Goal: Communication & Community: Answer question/provide support

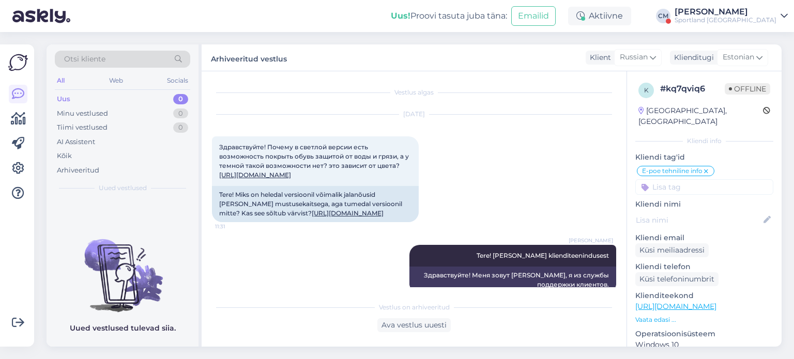
scroll to position [455, 0]
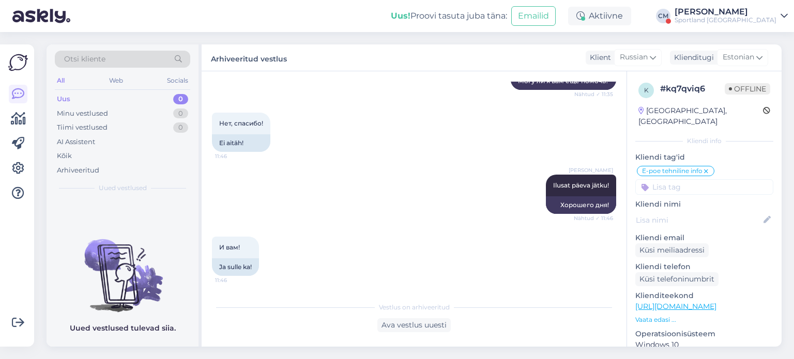
click at [726, 16] on div "Sportland [GEOGRAPHIC_DATA]" at bounding box center [726, 20] width 102 height 8
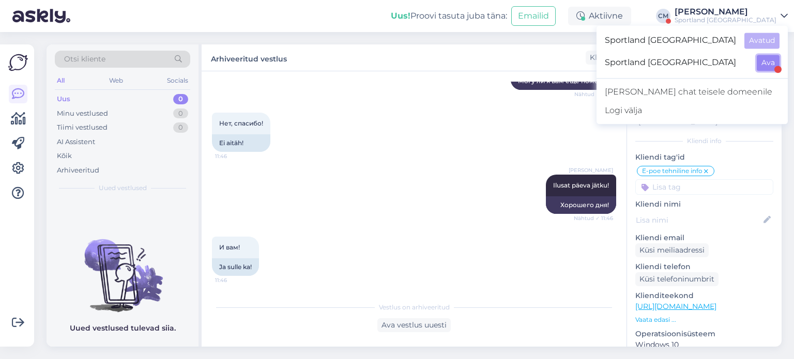
click at [763, 66] on button "Ava" at bounding box center [768, 63] width 23 height 16
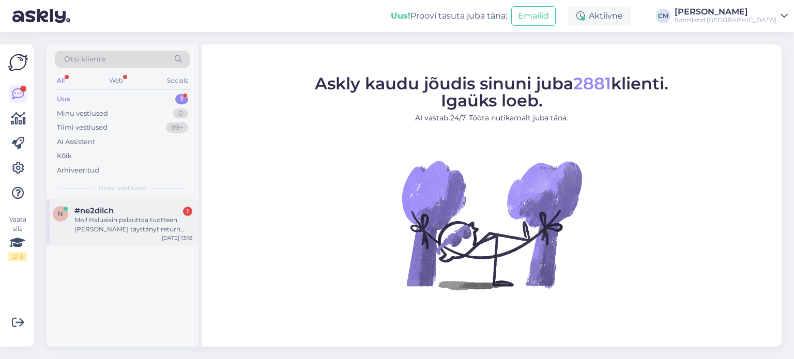
drag, startPoint x: 126, startPoint y: 234, endPoint x: 113, endPoint y: 235, distance: 13.5
click at [113, 235] on div "n #ne2dilch 1 Moi! Haluaisin palauttaa tuotteen. [PERSON_NAME] täyttänyt return…" at bounding box center [123, 222] width 152 height 47
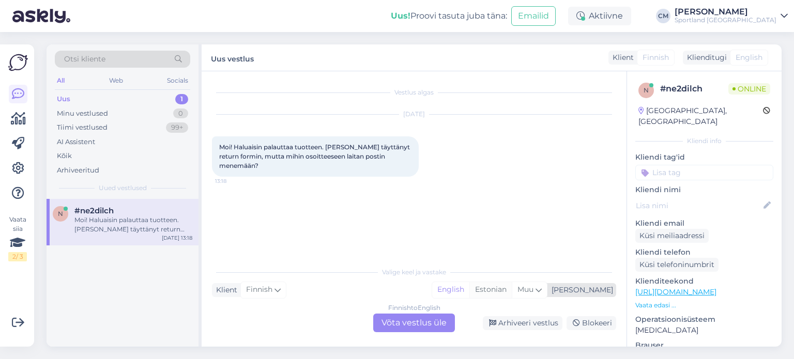
click at [512, 286] on div "Estonian" at bounding box center [490, 290] width 42 height 16
click at [413, 321] on div "Finnish to Estonian Võta vestlus üle" at bounding box center [414, 323] width 82 height 19
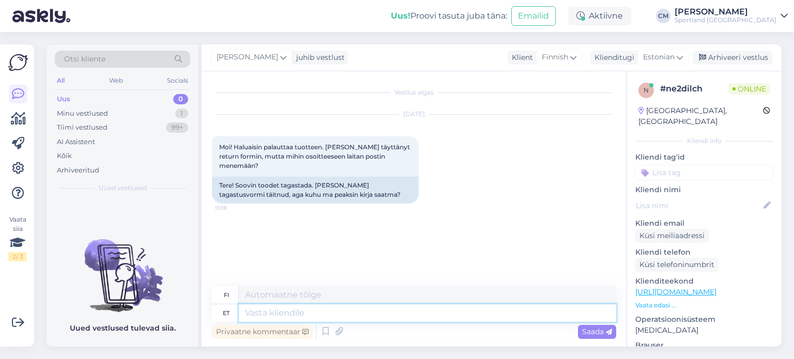
click at [388, 321] on textarea at bounding box center [427, 313] width 377 height 18
type textarea "Tere"
type textarea "Hei"
type textarea "Tere!"
type textarea "Hei!"
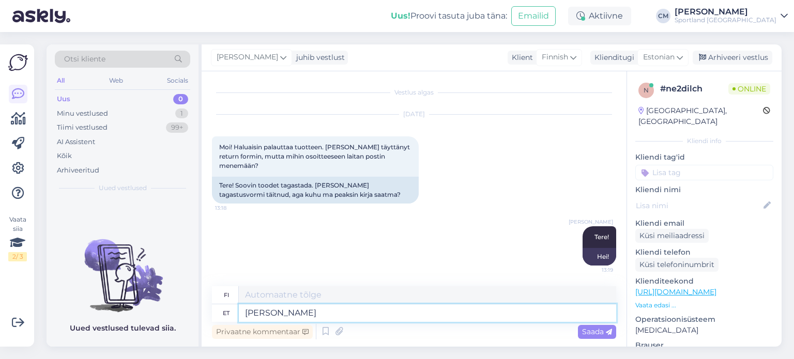
type textarea "[PERSON_NAME]"
type textarea "Minä [PERSON_NAME]"
type textarea "[PERSON_NAME] klienditeenindusest"
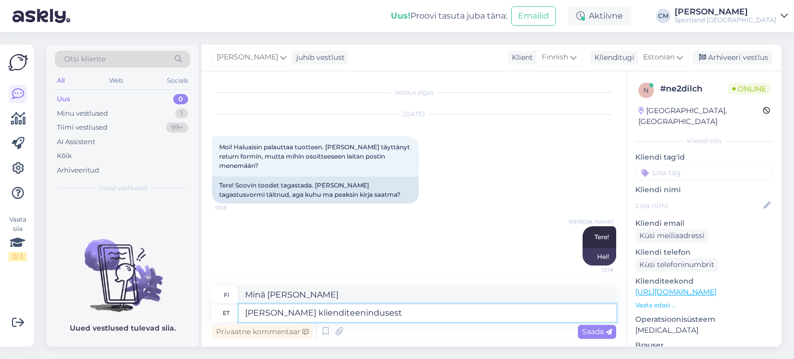
type textarea "[PERSON_NAME] asiakaspalvelusta."
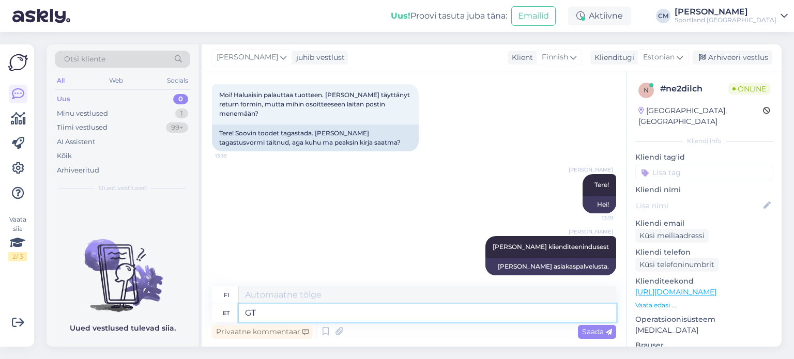
type textarea "G"
type textarea "Tagastu"
type textarea "Palata"
type textarea "T"
type textarea "Täidetud"
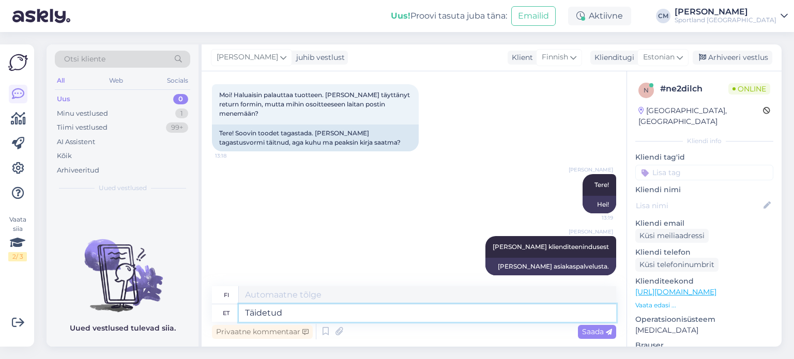
type textarea "Valmis"
type textarea "Täidetud tagastuse"
type textarea "Palautus suoritettu"
type textarea "Täidetud tagastuse paber p"
type textarea "Täytetty palautuslomake"
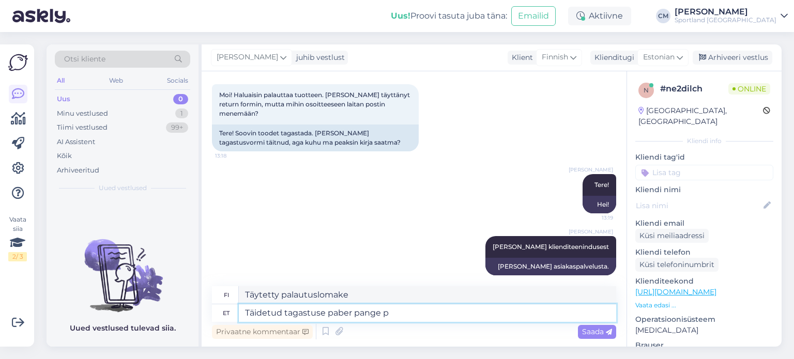
type textarea "Täidetud tagastuse paber pange pa"
type textarea "Laita täytetty palautuslomake"
type textarea "Täidetud tagastuse paber pange palun"
type textarea "Liitä mukaan täytetty palautuslomake."
type textarea "Täidetud tagastuse paber pange palun yootega ka"
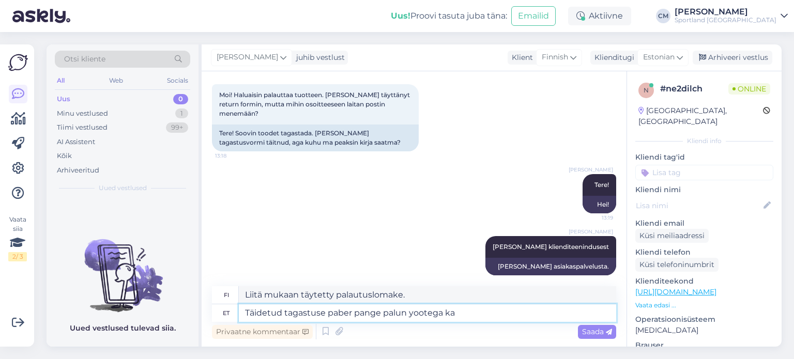
type textarea "Liitä täytetty palautuslomake mukaan"
type textarea "Täidetud tagastuse paber pange palun yootega [PERSON_NAME]."
type textarea "Liitä täytetty palautuslomake tilaukseesi."
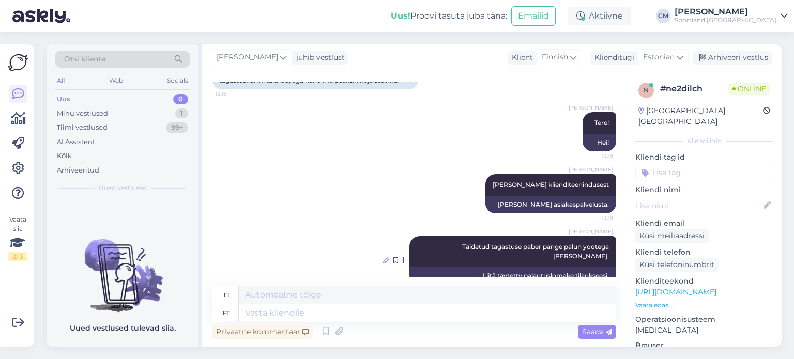
click at [389, 257] on icon at bounding box center [386, 260] width 6 height 6
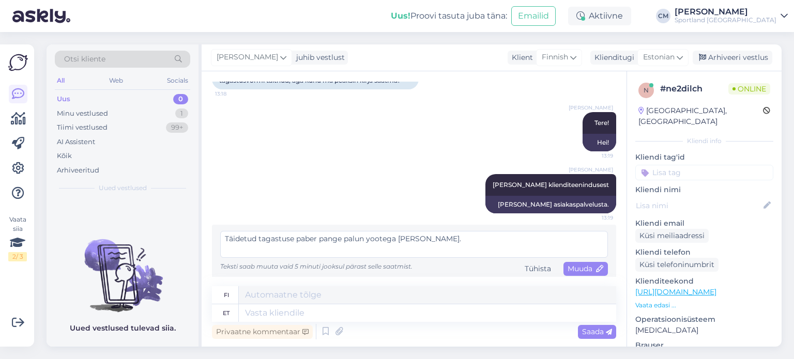
scroll to position [110, 0]
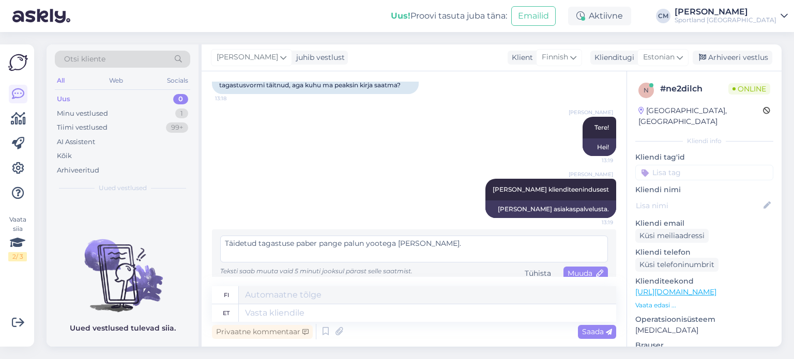
click at [372, 239] on textarea "Täidetud tagastuse paber pange palun yootega [PERSON_NAME]." at bounding box center [414, 249] width 388 height 27
type textarea "Täidetud tagastuse paber pange palun tootega [PERSON_NAME]."
click at [574, 268] on div "Muuda" at bounding box center [585, 274] width 44 height 14
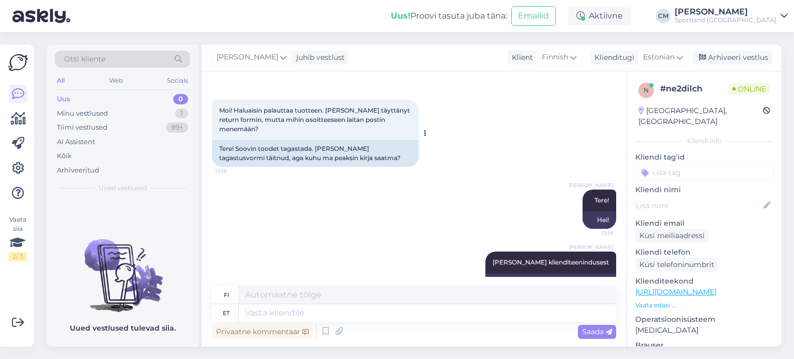
scroll to position [114, 0]
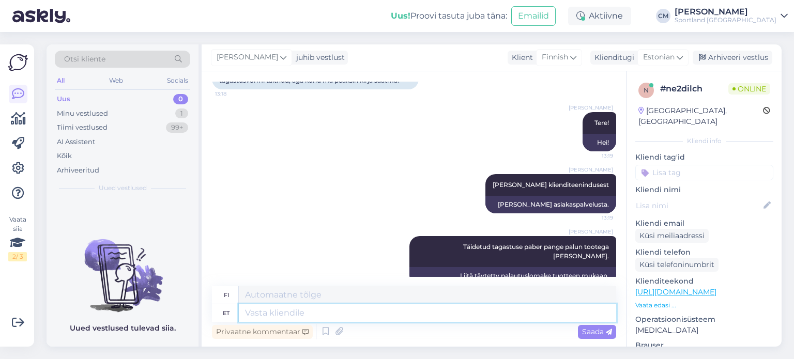
click at [374, 315] on textarea at bounding box center [427, 313] width 377 height 18
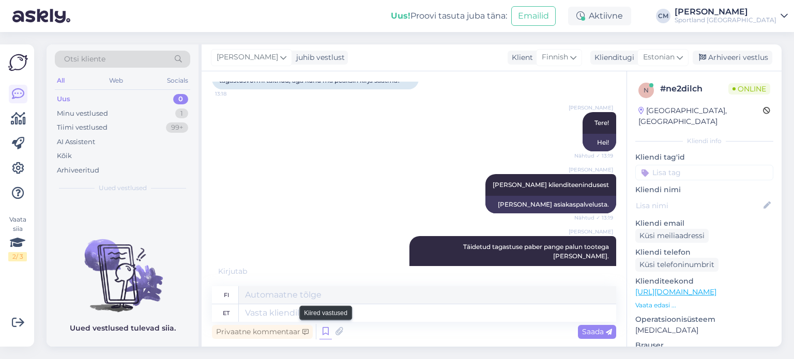
click at [322, 328] on icon at bounding box center [325, 332] width 12 height 16
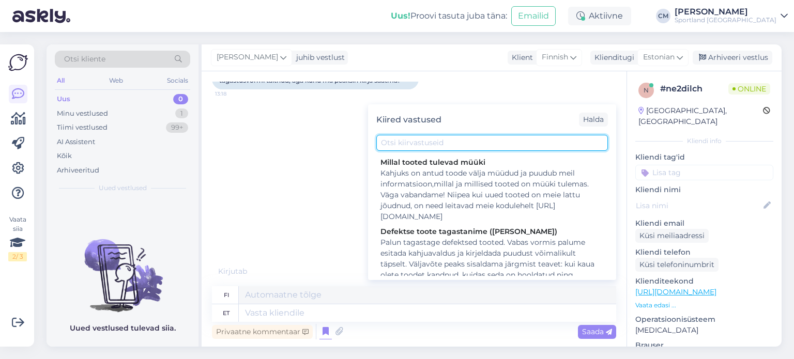
click at [430, 142] on input "text" at bounding box center [492, 143] width 232 height 16
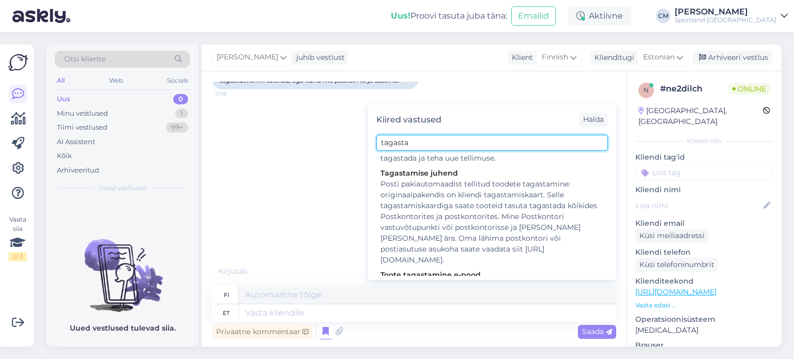
scroll to position [183, 0]
type input "tagasta"
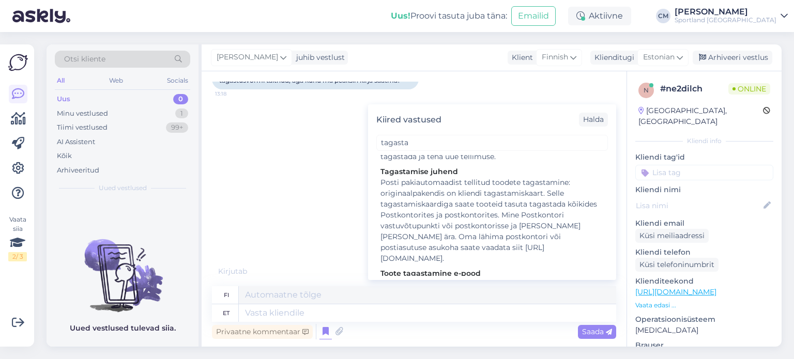
click at [450, 194] on div "Posti pakiautomaadist tellitud toodete tagastamine: originaalpakendis on kliend…" at bounding box center [491, 220] width 223 height 87
type textarea "Postin pakettiautomaatista tilattujen tuotteiden palautus: asiakkaan palautusko…"
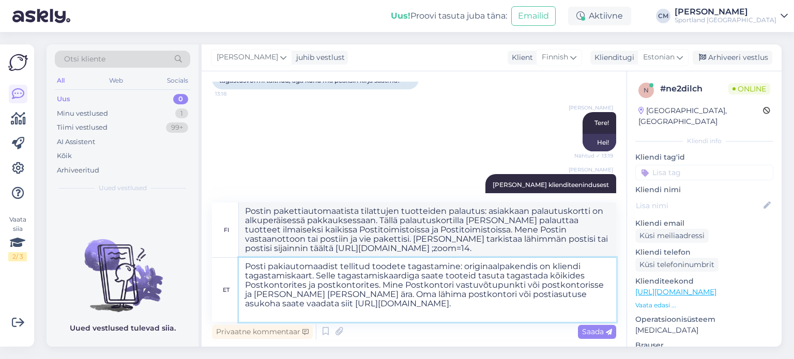
drag, startPoint x: 465, startPoint y: 267, endPoint x: 213, endPoint y: 266, distance: 252.2
click at [213, 266] on div "et Posti pakiautomaadist tellitud toodete tagastamine: originaalpakendis on kli…" at bounding box center [414, 290] width 404 height 64
type textarea "Originaalpakendis on kliendi tagastamiskaart. Selle tagastamiskaardiga saate to…"
type textarea "Alkuperäinen pakkaus sisältää asiakaspalautuskortin. Tällä palautuskortilla [PE…"
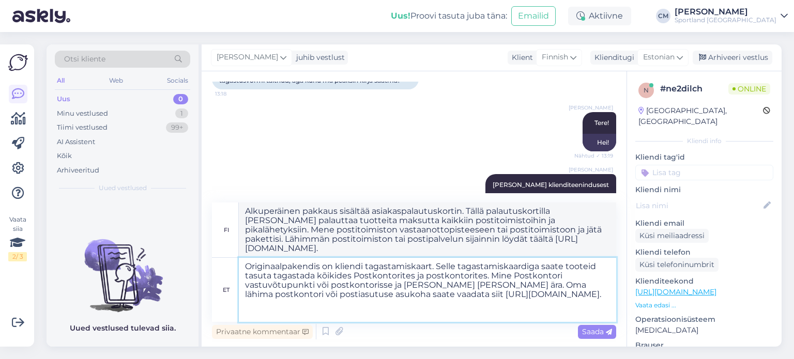
click at [374, 305] on textarea "Originaalpakendis on kliendi tagastamiskaart. Selle tagastamiskaardiga saate to…" at bounding box center [427, 290] width 377 height 64
click at [365, 318] on textarea "Originaalpakendis on kliendi tagastamiskaart. Selle tagastamiskaardiga saate to…" at bounding box center [427, 290] width 377 height 64
type textarea "Originaalpakendis on kliendi tagastamiskaart. Selle tagastamiskaardiga saate to…"
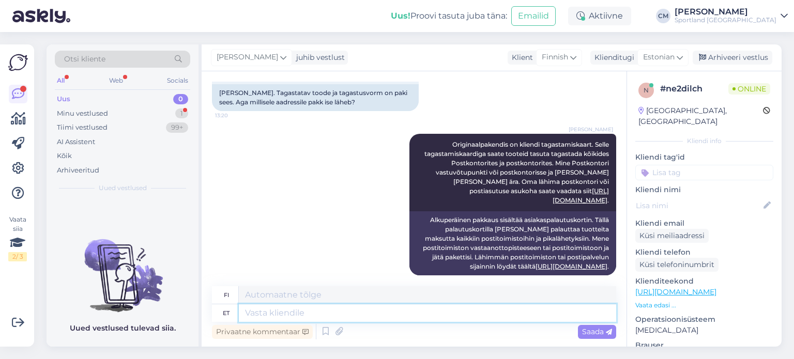
scroll to position [449, 0]
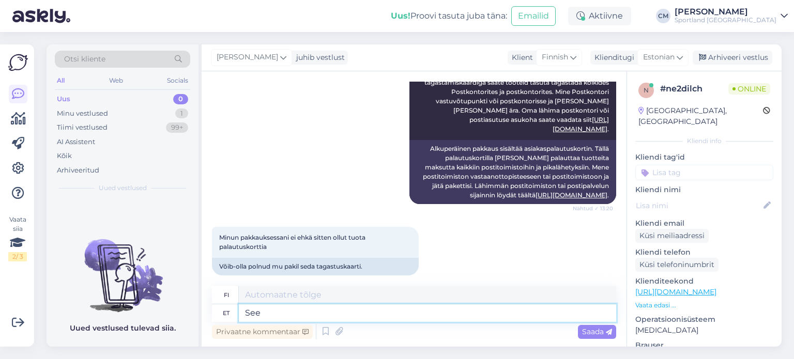
type textarea "See p"
type textarea "Tämä"
type textarea "See pidi o"
type textarea "Sen täytyi"
type textarea "See pidi olema p"
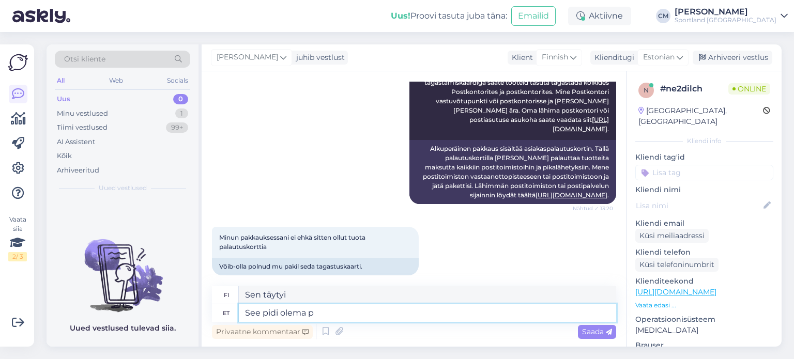
type textarea "Sen täytyi olla."
type textarea "See pidi olema paki s"
type textarea "Sen piti olla paketti."
type textarea "See pidi olema paki sees k"
type textarea "Sen piti olla paketissa."
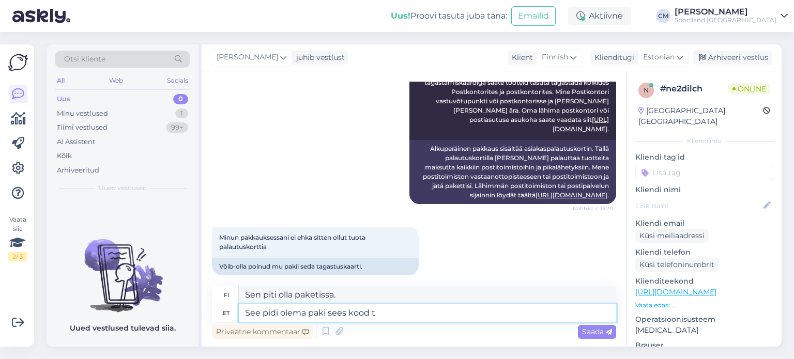
type textarea "See pidi olema paki sees kood to"
type textarea "Sen piti olla paketin sisällä oleva koodi."
type textarea "See pidi olema paki sees kood tootega ja"
type textarea "Sen piti olla tuotteen pakkauksessa oleva koodi."
type textarea "See pidi olema paki sees kood tootega ja t"
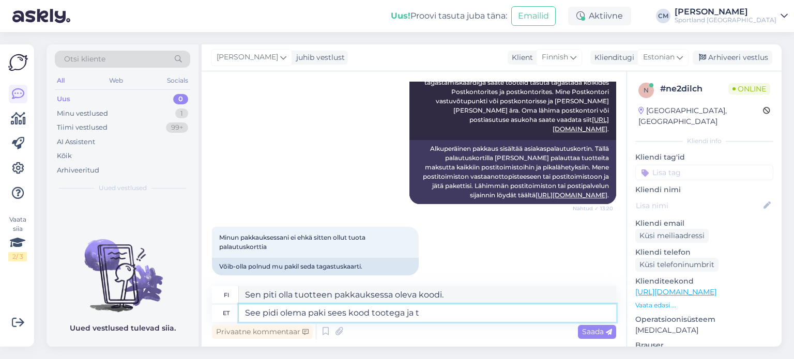
type textarea "Sen piti olla paketin sisällä [PERSON_NAME] tuotteen kanssa."
type textarea "See pidi olema paki sees kood tootega ja tagastuslehega."
type textarea "Sen piti olla paketin sisällä tuotekoodin ja palautuslomakkeen kanssa."
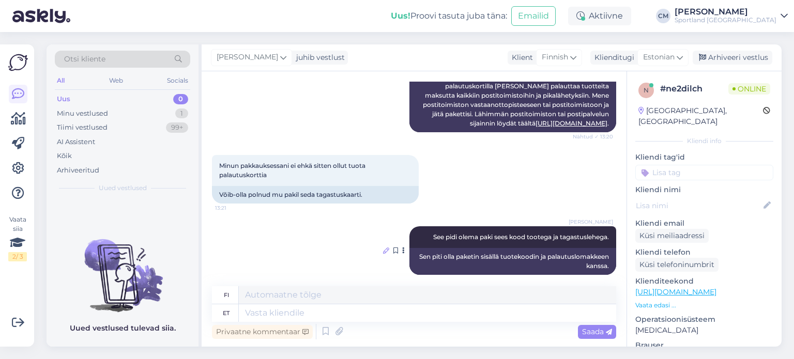
scroll to position [602, 0]
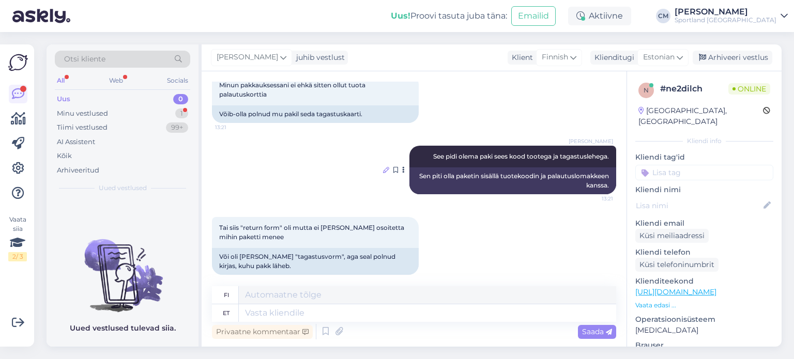
click at [379, 248] on div "Või oli [PERSON_NAME] "tagastusvorm", aga seal polnud kirjas, kuhu pakk läheb." at bounding box center [315, 261] width 207 height 27
click at [348, 314] on textarea at bounding box center [427, 313] width 377 height 18
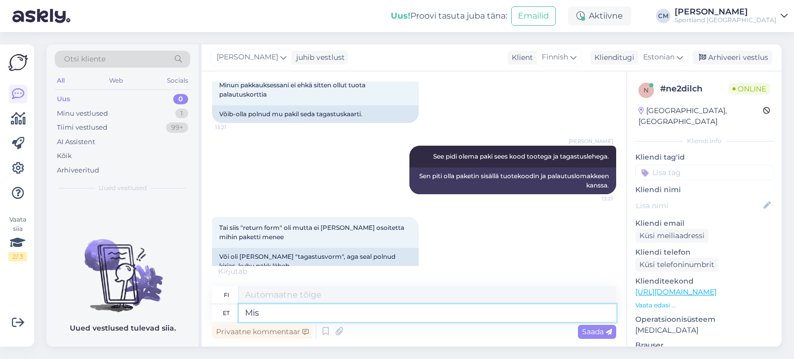
type textarea "Mis"
type textarea "Mitä"
type textarea "Mis on te"
type textarea "Mikä on"
type textarea "Mis on teie te"
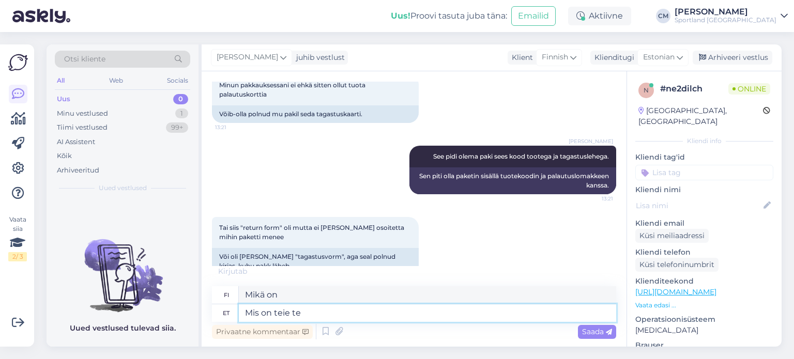
type textarea "Mikä on sinun?"
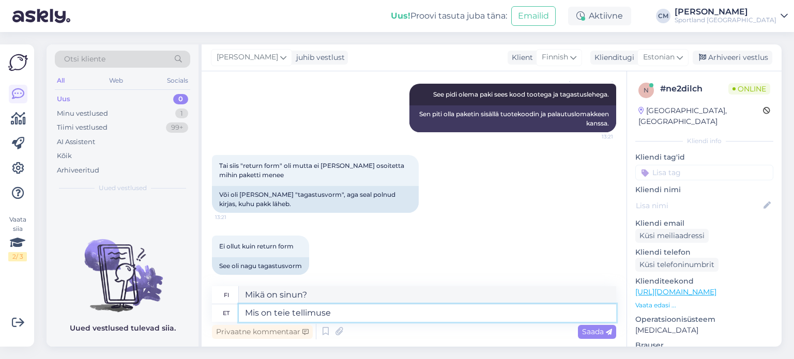
type textarea "Mis on teie tellimuse n"
type textarea "Mikä on tilauksesi?"
type textarea "Mis on"
type textarea "Mikä on sinun?"
type textarea "Mis"
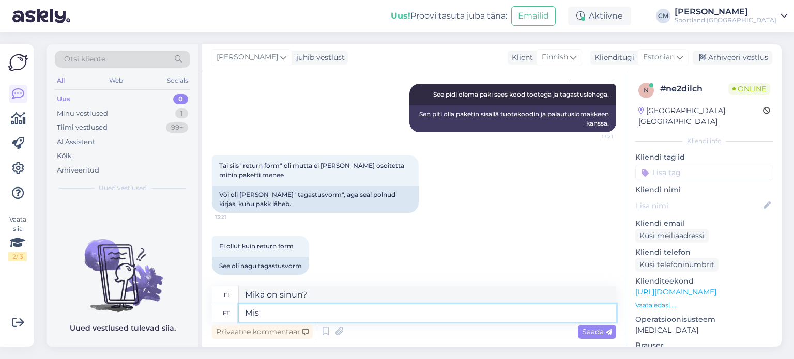
type textarea "Mikä on"
type textarea "M"
type textarea "Mitä"
type textarea "Ei,"
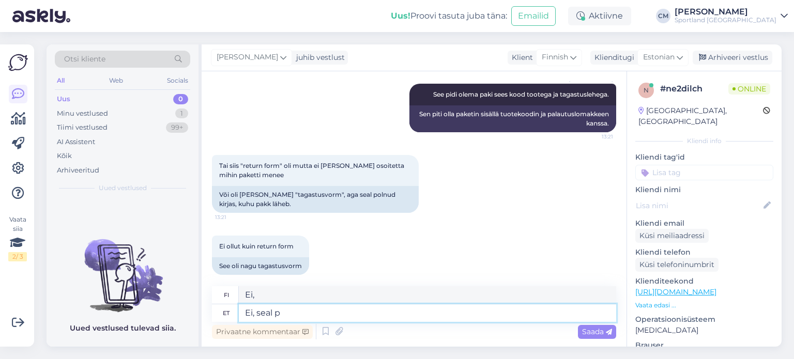
type textarea "Ei, seal pe"
type textarea "Ei, siellä"
type textarea "Ei, seal peab ol"
type textarea "Ei, täytyy olla"
type textarea "Ei, seal peab olema ka ta"
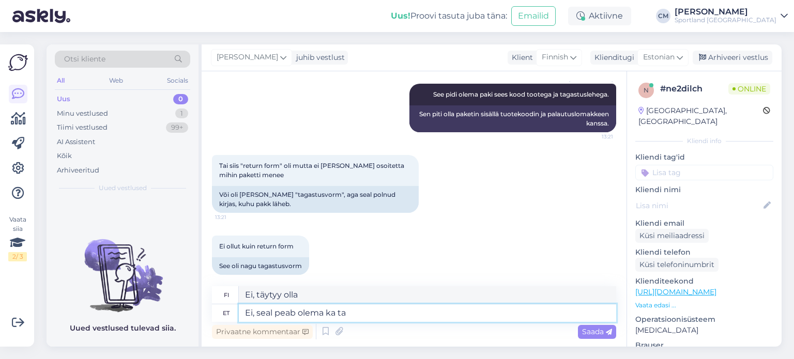
type textarea "Ei, täytyyhän sellaisenkin olla."
type textarea "Ei, seal peab olema ka tagastuskleebis."
type textarea "Ei, palautustarra on oltava myös mukana."
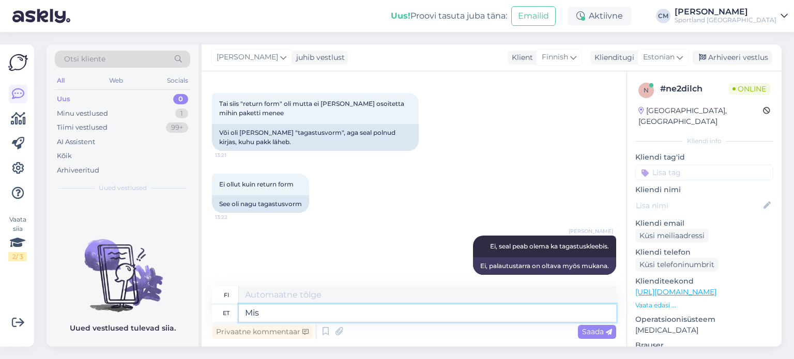
type textarea "Mis o"
type textarea "Mitä"
type textarea "Mis on te"
type textarea "Mikä on"
type textarea "Mis on teie te"
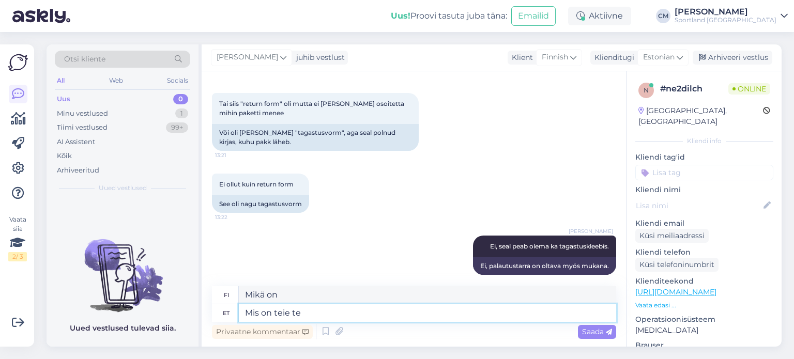
type textarea "Mikä on sinun?"
type textarea "Mis on teie tellimus"
type textarea "Mikä on tilauksesi?"
type textarea "Mis on teie tellimuse number?"
type textarea "Mikä on tilausnumerosi?"
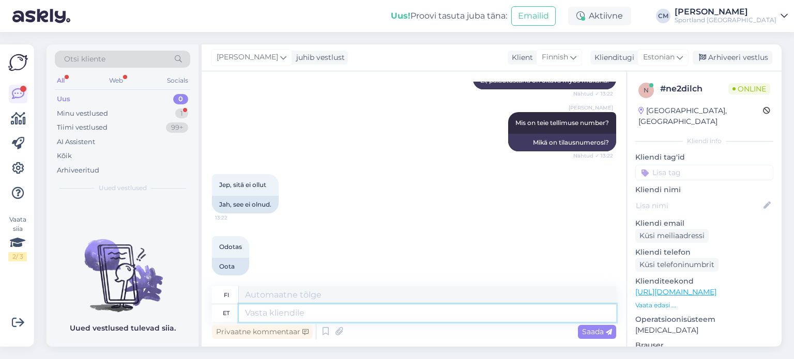
scroll to position [974, 0]
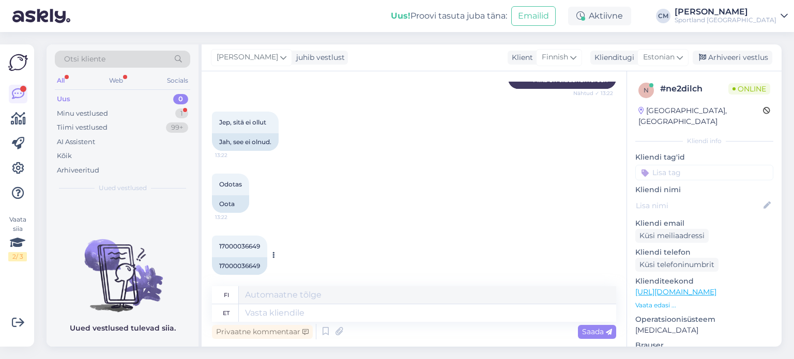
click at [232, 242] on span "17000036649" at bounding box center [239, 246] width 41 height 8
copy div "17000036649 13:22"
click at [295, 307] on textarea at bounding box center [427, 313] width 377 height 18
paste textarea "S"
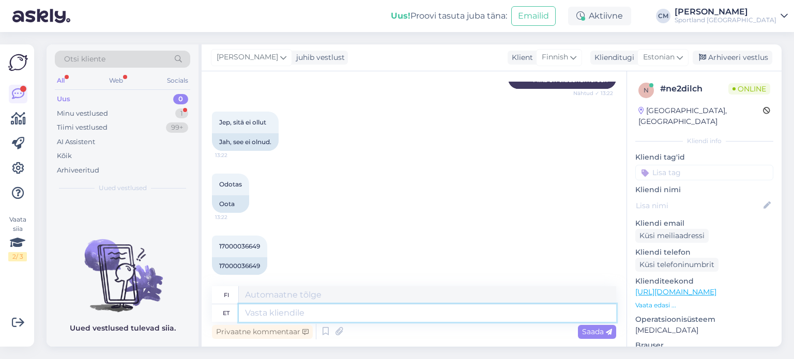
scroll to position [1038, 0]
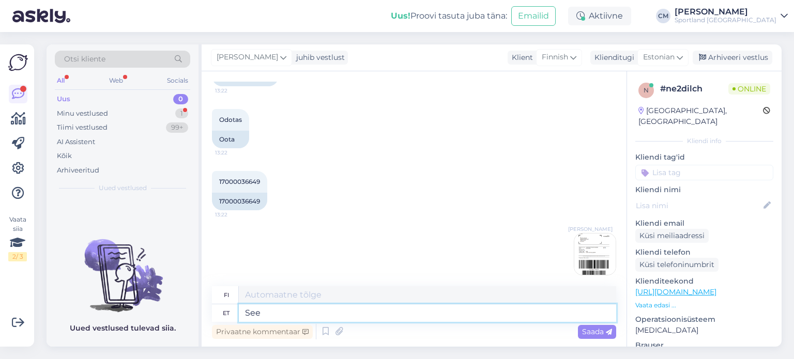
type textarea "See o"
type textarea "Tämä"
type textarea "See on T"
type textarea "Tämä on"
type textarea "See on Teie t"
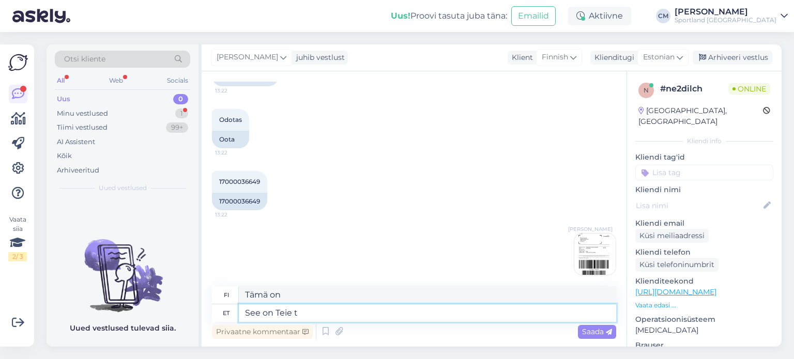
type textarea "Tämä on sinun."
type textarea "See on Teie tagastuskleebis."
type textarea "Tämä on palautustarrasi."
type textarea "See on Teie tagastuskleebis. Juhul k"
type textarea "Tämä on palautustarrasi. [PERSON_NAME]"
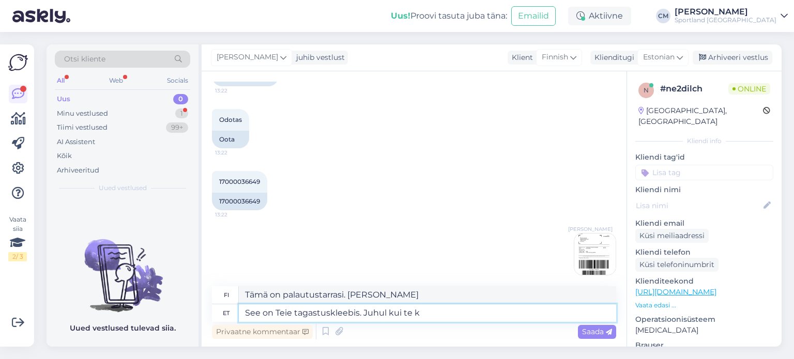
type textarea "See on Teie tagastuskleebis. Juhul kui te ko"
type textarea "Tämä on palautustarrasi. [PERSON_NAME] on"
type textarea "See on Teie tagastuskleebis. Juhul kui te kotist [PERSON_NAME]"
type textarea "Tämä on palautustarrasi. [PERSON_NAME] löydät sen laukusta."
type textarea "See on Teie tagastuskleebis. Juhul kui te kotist [PERSON_NAME] lei"
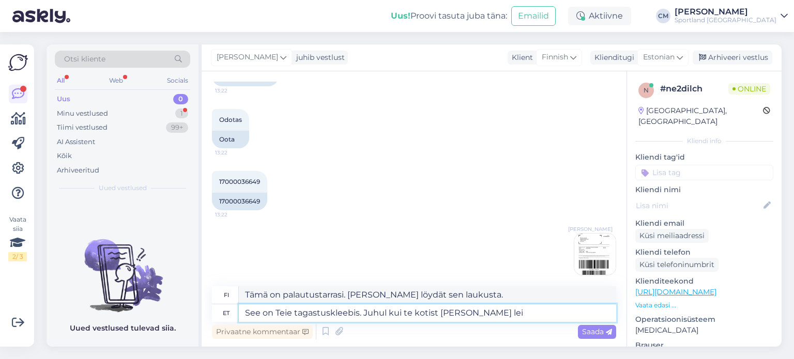
type textarea "Tämä on palautustarrasi. [PERSON_NAME] et [PERSON_NAME] laukusta"
type textarea "See on Teie tagastuskleebis. Juhul kui te kotist [PERSON_NAME] leia, siis"
type textarea "Tämä on palautustarrasi. [PERSON_NAME] et [PERSON_NAME] laukustasi,"
type textarea "See on Teie tagastuskleebis. Juhul kui te kotist [PERSON_NAME] leia, siis pr"
type textarea "Tämä on palautustarrasi. [PERSON_NAME] et [PERSON_NAME] laukusta,"
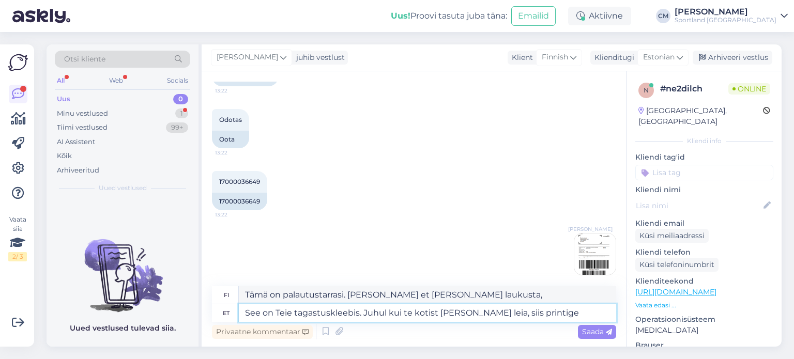
type textarea "See on Teie tagastuskleebis. Juhul kui te kotist [PERSON_NAME] leia, siis print…"
type textarea "Tämä on palautustarrasi. [PERSON_NAME] et [PERSON_NAME] laukusta, tulosta se."
type textarea "See on Teie tagastuskleebis. Juhul kui te kotist [PERSON_NAME] leia, siis print…"
type textarea "Tämä on palautustarrasi. [PERSON_NAME] et [PERSON_NAME] laukustasi, tulosta se."
type textarea "See on Teie tagastuskleebis. Juhul kui te kotist [PERSON_NAME] leia, siis print…"
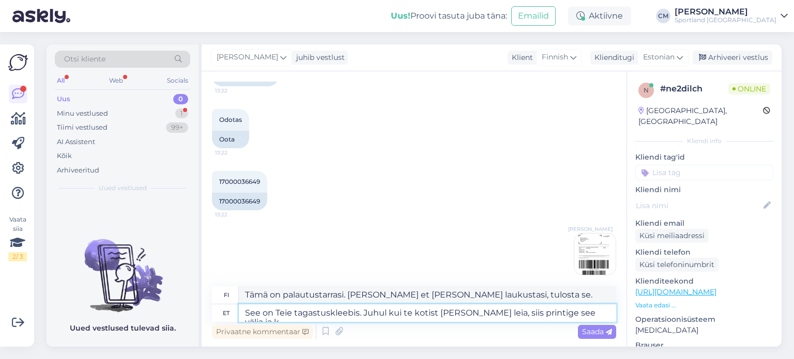
type textarea "Tämä on palautustarrasi. [PERSON_NAME] et [PERSON_NAME] laukusta, tulosta se ja"
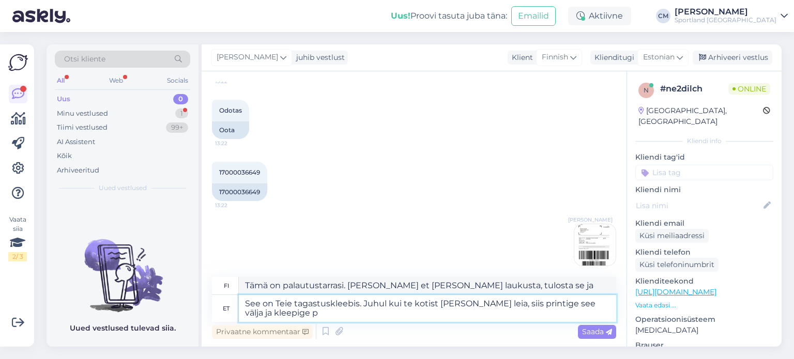
type textarea "See on Teie tagastuskleebis. Juhul kui te kotist [PERSON_NAME] leia, siis print…"
type textarea "Tämä on palautustarrasi. [PERSON_NAME] et [PERSON_NAME] pussista, tulosta se ja…"
type textarea "See on Teie tagastuskleebis. Juhul kui te kotist [PERSON_NAME] leia, siis print…"
type textarea "Tämä on palautustarrasi. [PERSON_NAME] et [PERSON_NAME] pussista, tulosta se ja…"
type textarea "See on Teie tagastuskleebis. Juhul kui te kotist [PERSON_NAME] leia, siis print…"
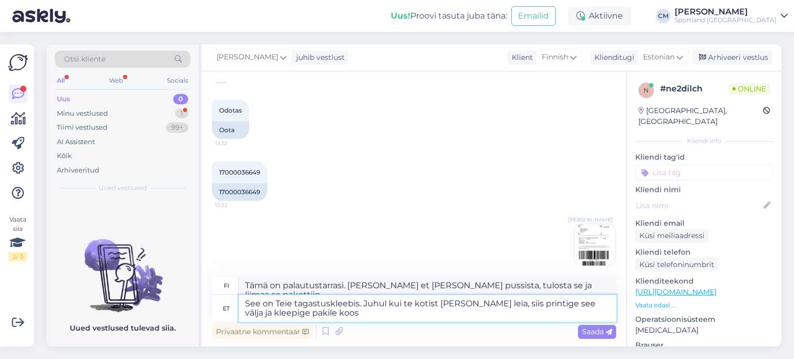
type textarea "Tämä on palautustarrasi. [PERSON_NAME] et [PERSON_NAME] pussista, tulosta se ja…"
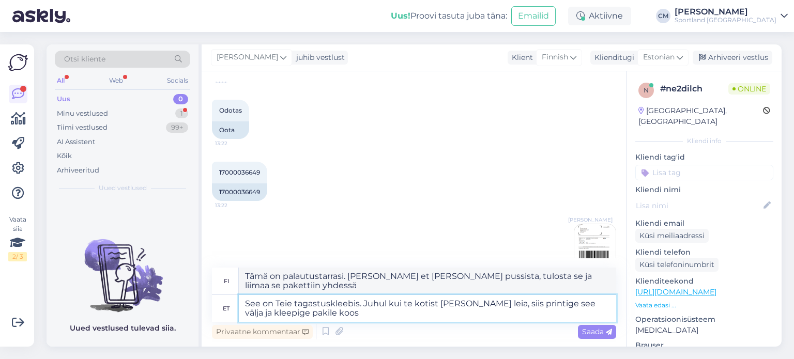
scroll to position [1054, 0]
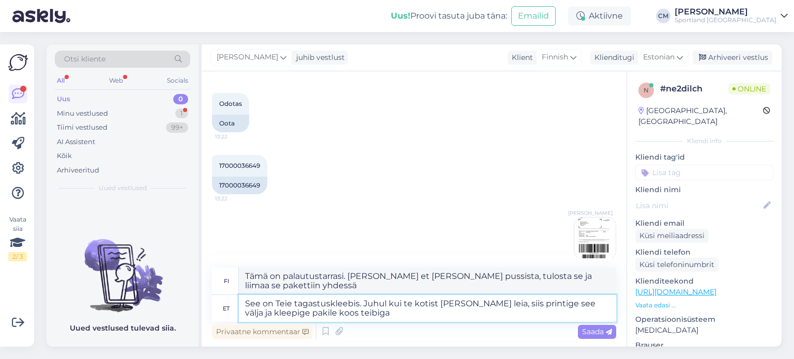
type textarea "See on Teie tagastuskleebis. Juhul kui te kotist [PERSON_NAME] leia, siis print…"
type textarea "Tämä on palautustarrasi. [PERSON_NAME] et [PERSON_NAME] pussista, tulosta se ja…"
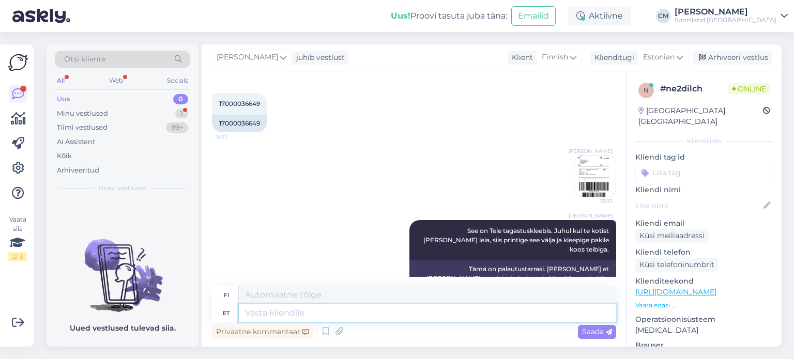
scroll to position [1119, 0]
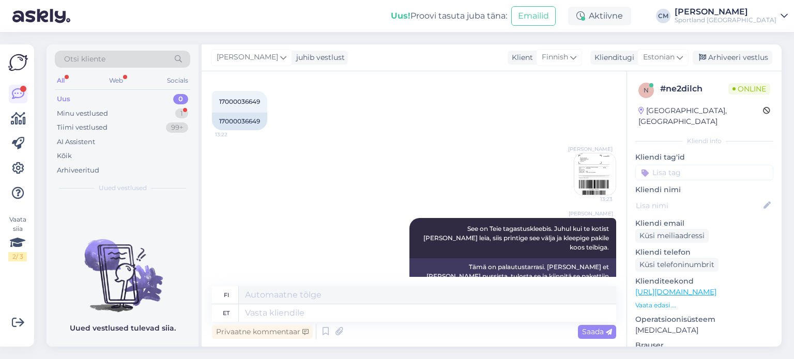
click at [705, 165] on input at bounding box center [704, 173] width 138 height 16
type input "tagast"
click at [701, 197] on span "E-[PERSON_NAME] tagastus" at bounding box center [704, 200] width 83 height 6
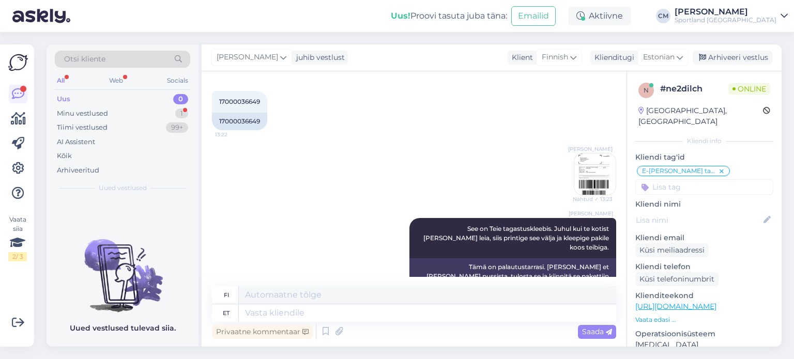
scroll to position [1190, 0]
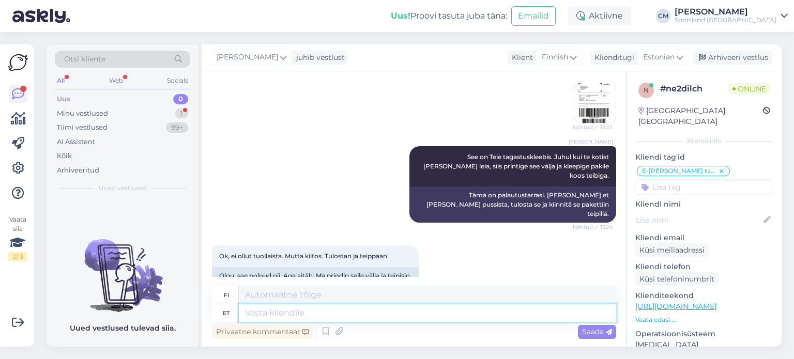
click at [471, 310] on textarea at bounding box center [427, 313] width 377 height 18
type textarea "Kas s"
type textarea "On"
type textarea "Kas saan ve"
type textarea "Voinko"
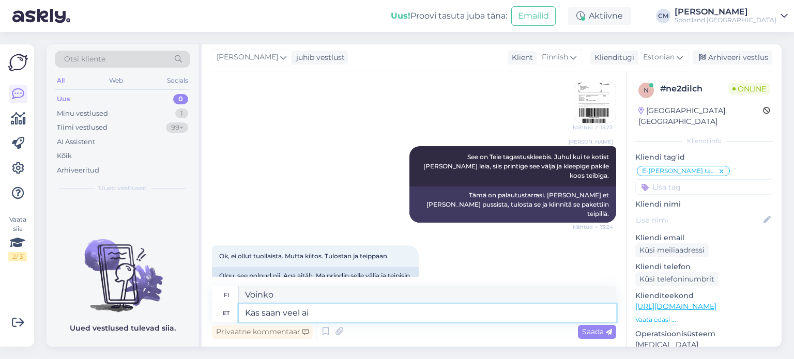
type textarea "Kas saan veel aid"
type textarea "Voinko saada lisää?"
type textarea "Kas saan veel aidata?"
type textarea "Voinko silti auttaa?"
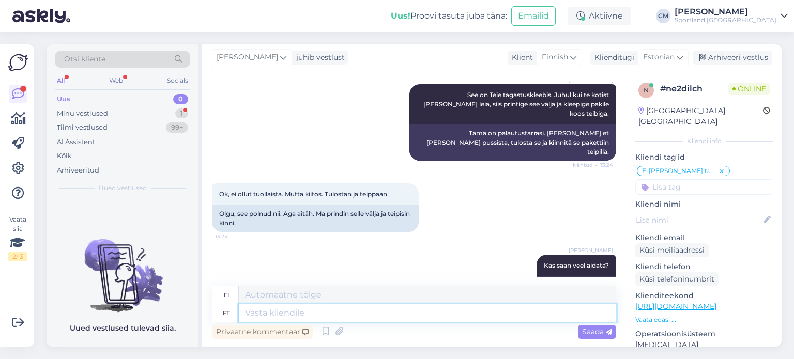
scroll to position [1314, 0]
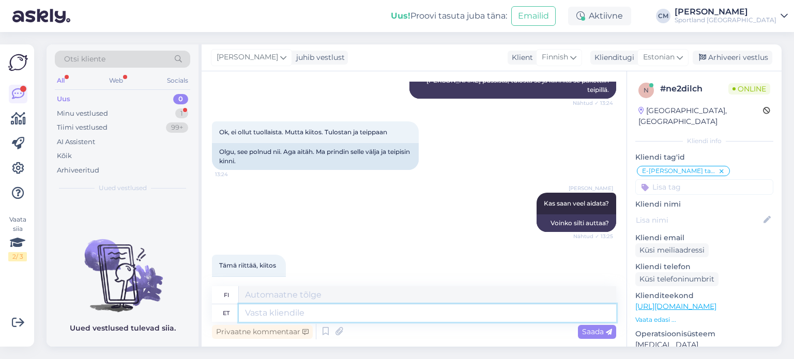
click at [312, 317] on textarea at bounding box center [427, 313] width 377 height 18
type textarea "Kena"
type textarea "Mukava"
type textarea "Kena päeva [PERSON_NAME]"
type textarea "Hyvää päivänjatkoa"
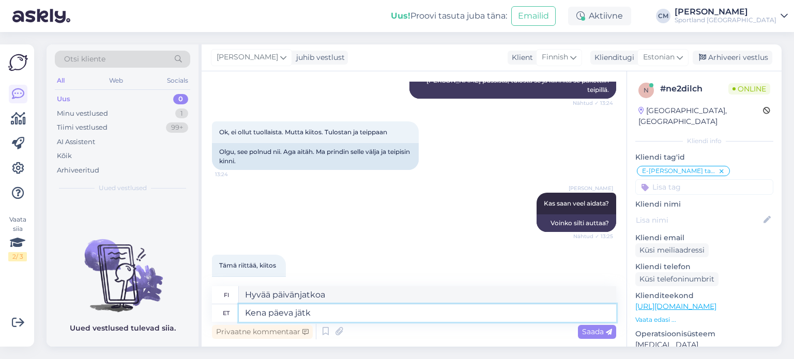
type textarea "Kena päeva jätku"
type textarea "Hyvää päivänjatkoa."
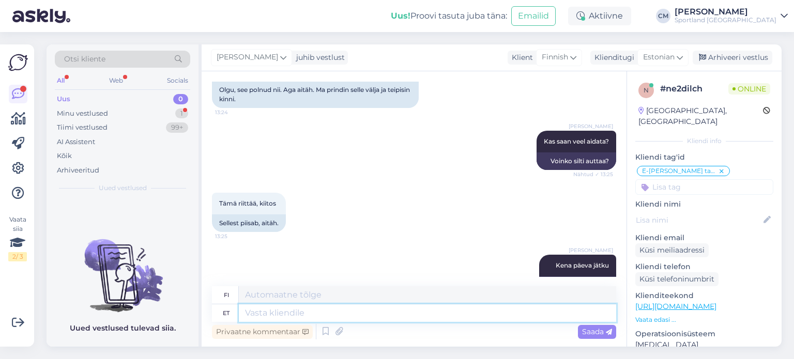
scroll to position [1438, 0]
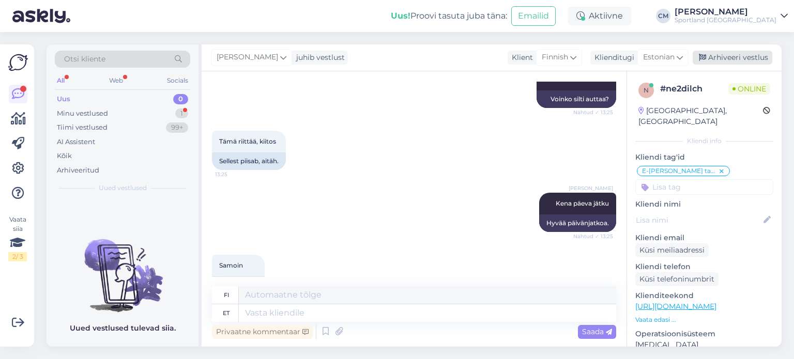
click at [726, 63] on div "Arhiveeri vestlus" at bounding box center [733, 58] width 80 height 14
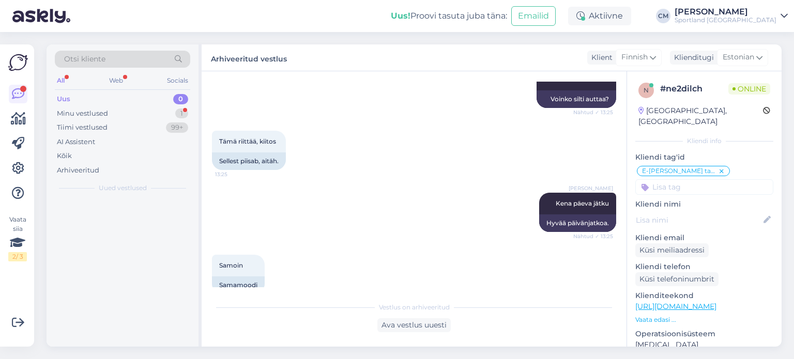
scroll to position [1428, 0]
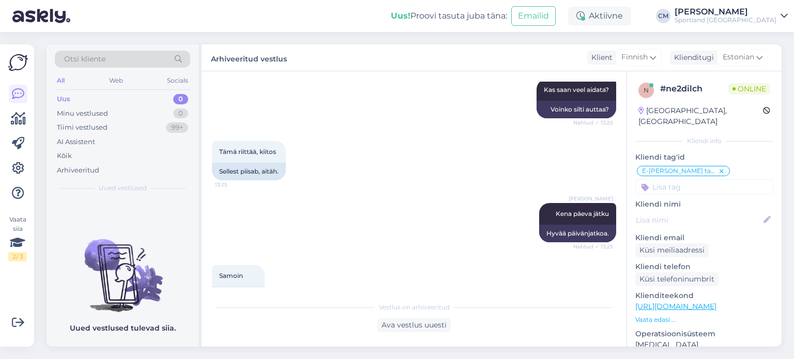
click at [733, 21] on div "Sportland [GEOGRAPHIC_DATA]" at bounding box center [726, 20] width 102 height 8
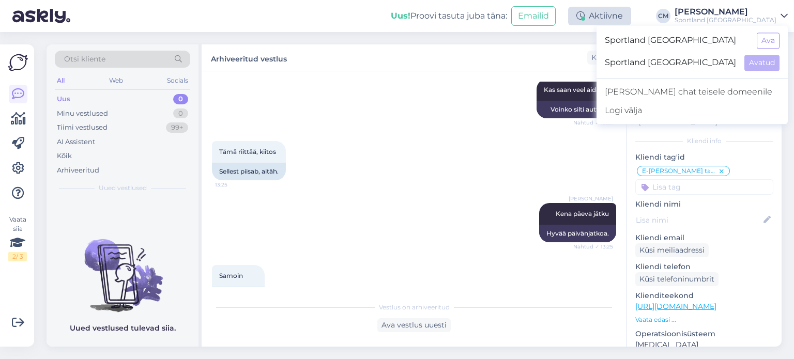
click at [631, 14] on div "Aktiivne" at bounding box center [599, 16] width 63 height 19
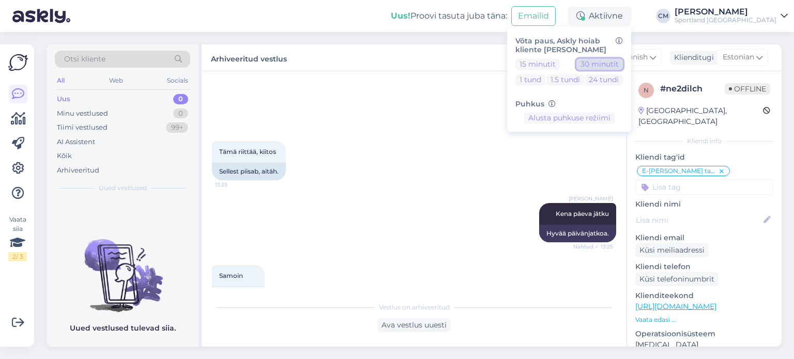
click at [623, 63] on button "30 minutit" at bounding box center [599, 63] width 47 height 11
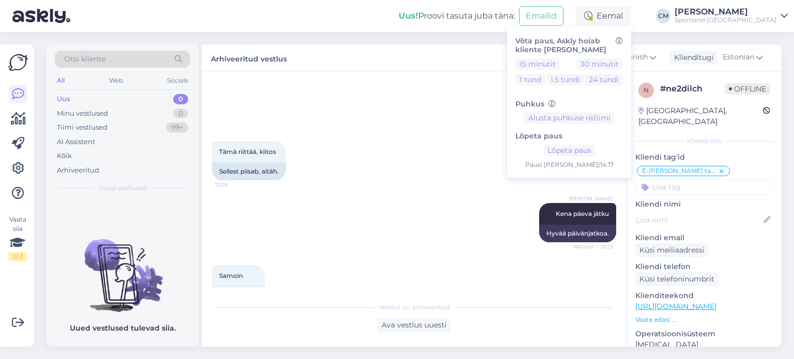
click at [734, 16] on div "[PERSON_NAME]" at bounding box center [726, 12] width 102 height 8
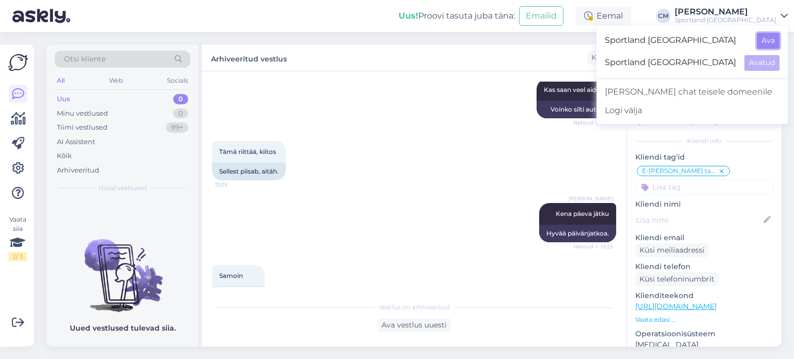
click at [774, 40] on button "Ava" at bounding box center [768, 41] width 23 height 16
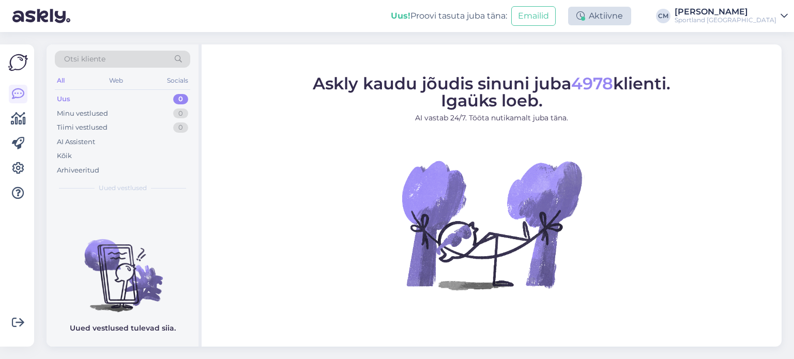
click at [631, 12] on div "Aktiivne" at bounding box center [599, 16] width 63 height 19
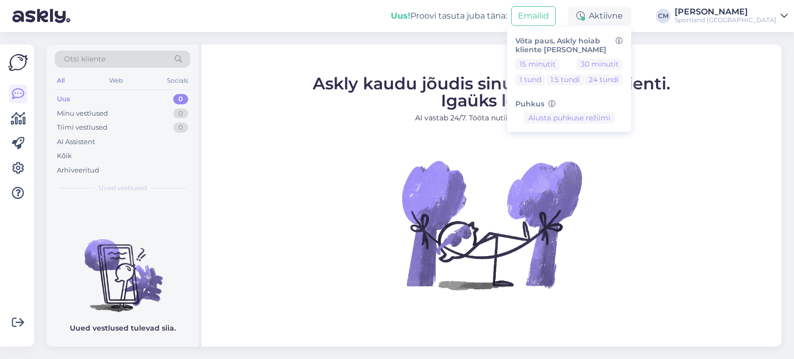
click at [625, 56] on div "Võta paus, Askly hoiab kliente [PERSON_NAME] 15 minutit 30 minutit 1 tund 1.5 t…" at bounding box center [569, 78] width 124 height 105
click at [623, 65] on button "30 minutit" at bounding box center [599, 63] width 47 height 11
click at [743, 134] on figure "Askly kaudu jõudis sinuni juba 4978 klienti. Igaüks loeb. AI vastab 24/7. Tööta…" at bounding box center [491, 196] width 561 height 242
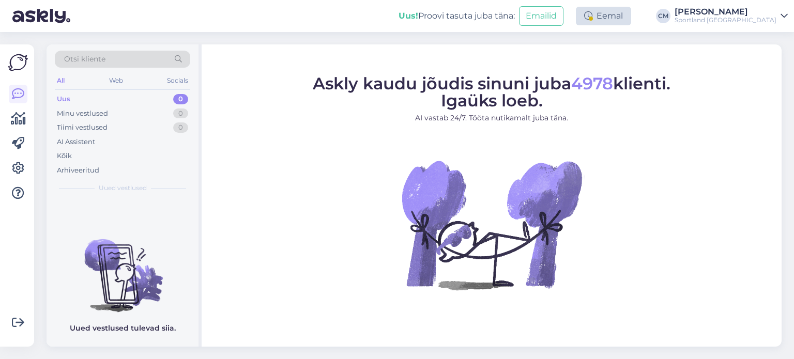
click at [631, 21] on div "Eemal" at bounding box center [603, 16] width 55 height 19
